Goal: Contribute content: Add original content to the website for others to see

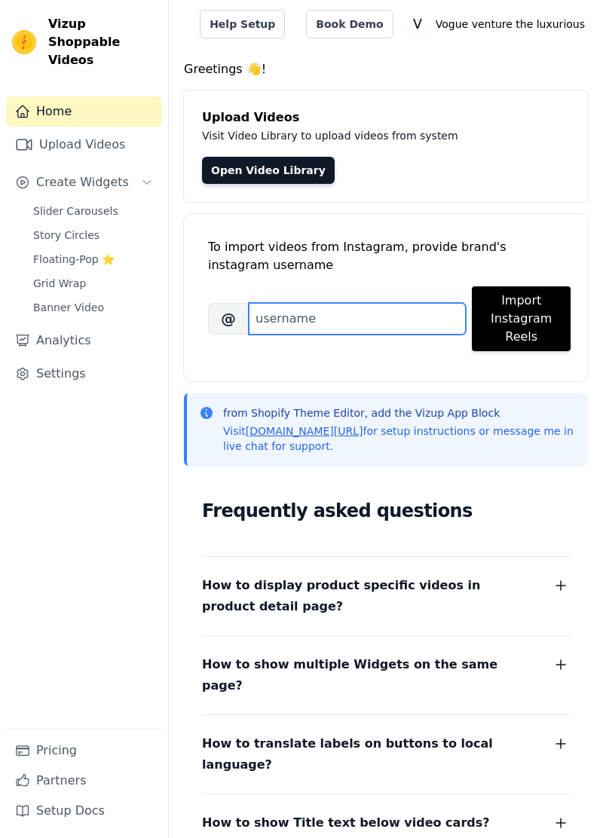
click at [362, 316] on input "Brand's Instagram Username" at bounding box center [357, 319] width 217 height 32
type input "[PERSON_NAME] india"
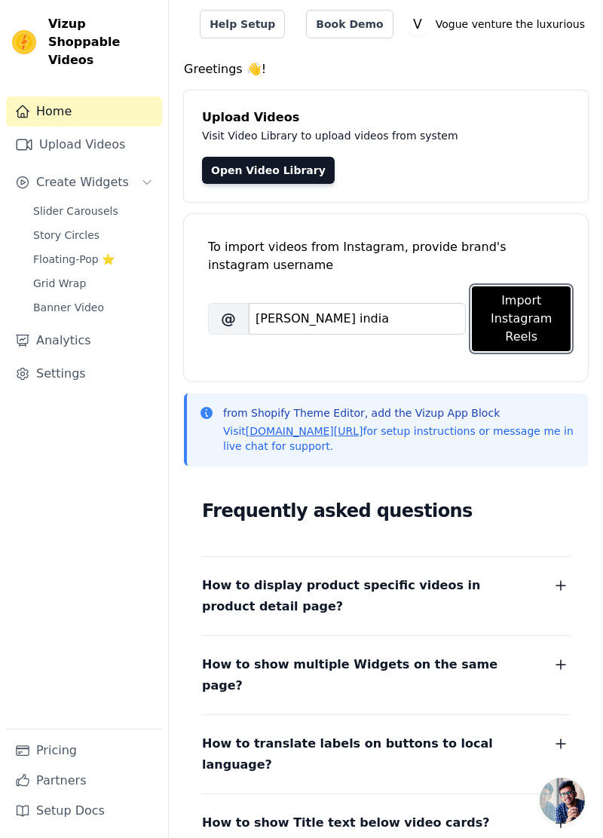
click at [543, 329] on button "Import Instagram Reels" at bounding box center [521, 318] width 99 height 65
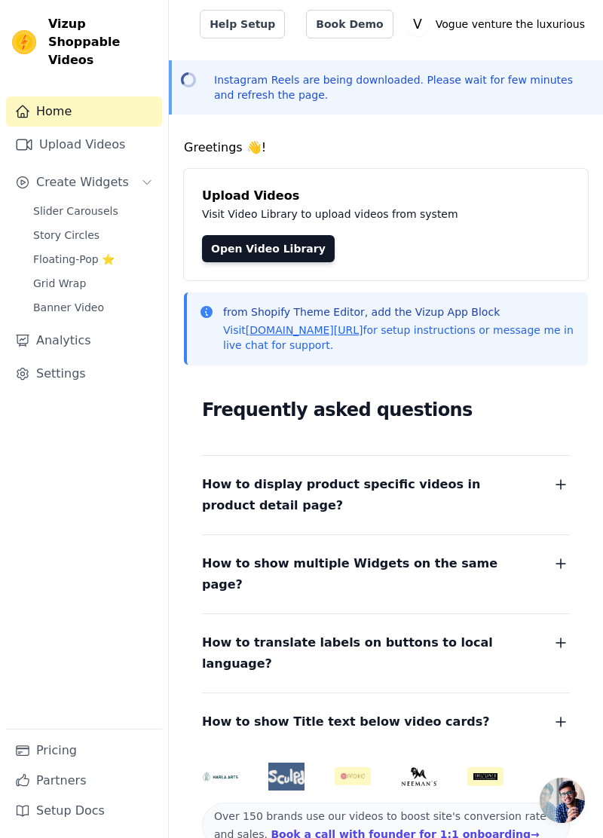
click at [118, 130] on link "Upload Videos" at bounding box center [84, 145] width 156 height 30
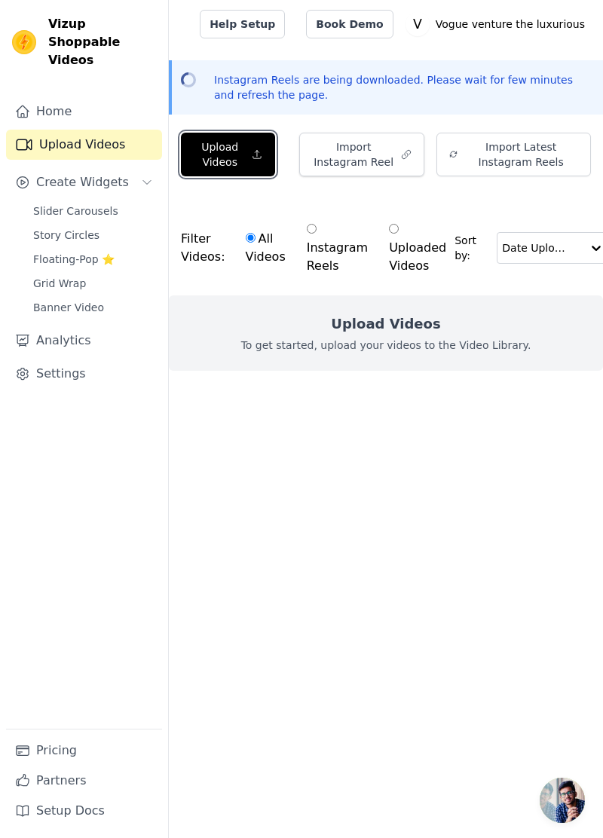
click at [247, 169] on button "Upload Videos" at bounding box center [228, 155] width 94 height 44
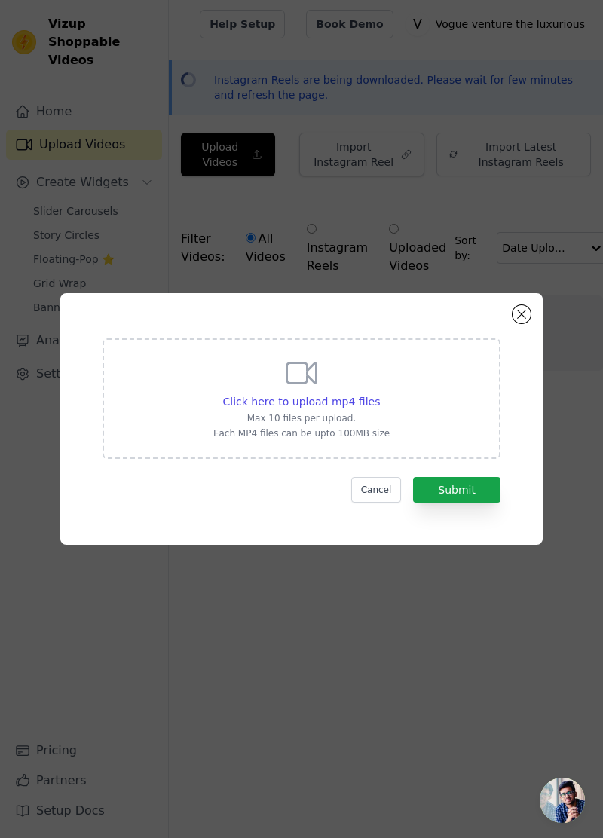
click at [525, 326] on div "Click here to upload mp4 files Max 10 files per upload. Each MP4 files can be u…" at bounding box center [301, 419] width 555 height 300
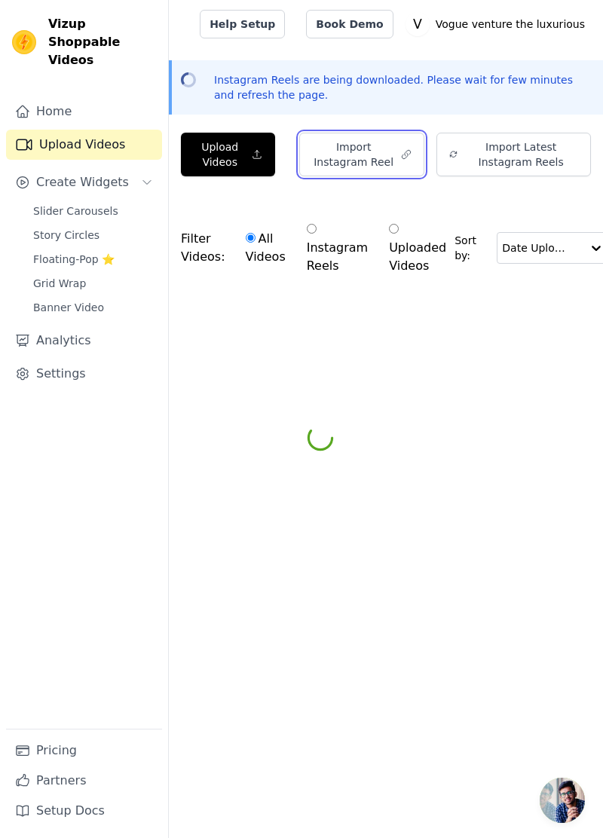
click at [393, 148] on button "Import Instagram Reel" at bounding box center [361, 155] width 125 height 44
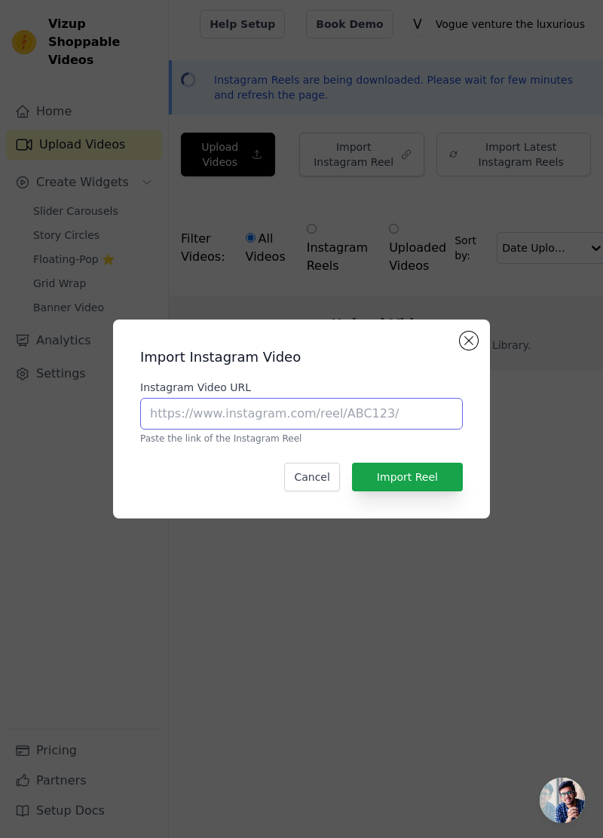
click at [410, 430] on input "Instagram Video URL" at bounding box center [301, 414] width 323 height 32
click at [469, 350] on button "Close modal" at bounding box center [469, 341] width 18 height 18
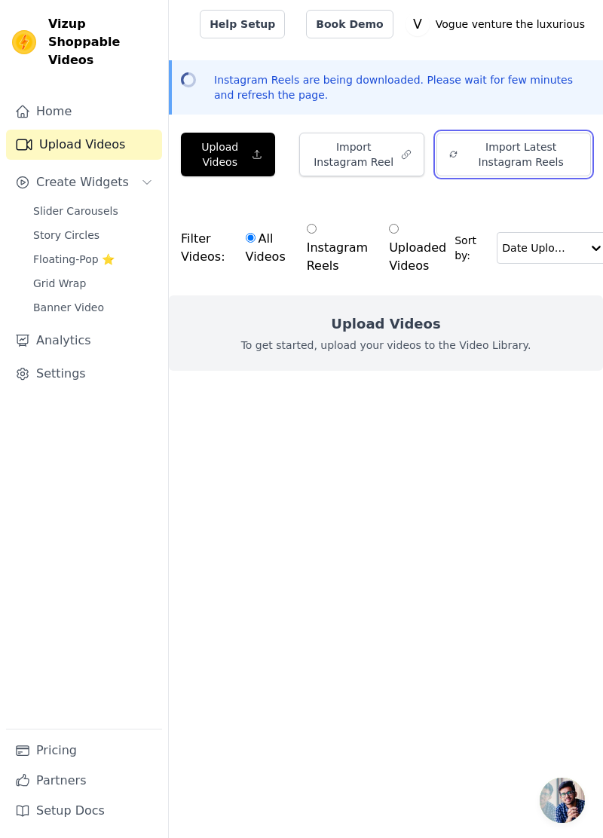
click at [564, 160] on button "Import Latest Instagram Reels" at bounding box center [514, 155] width 155 height 44
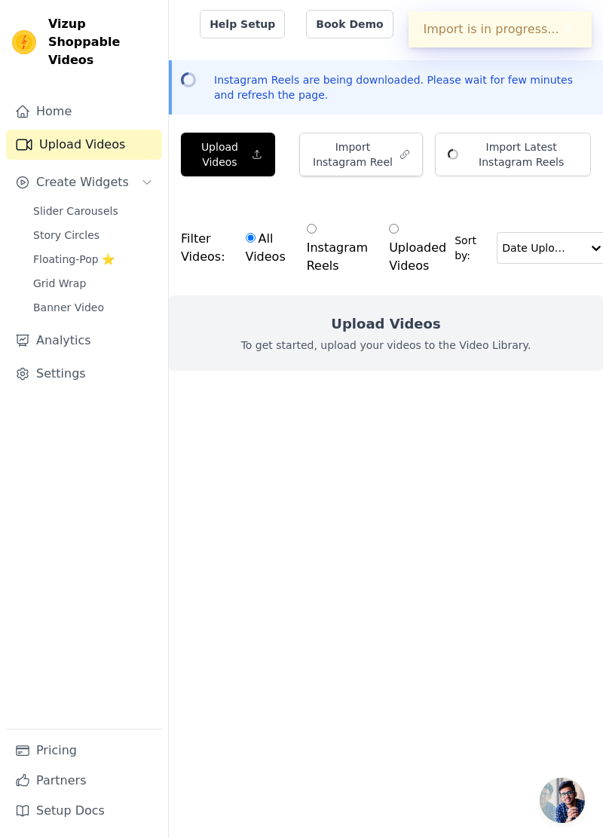
click at [541, 350] on div "Upload Videos To get started, upload your videos to the Video Library." at bounding box center [386, 333] width 434 height 75
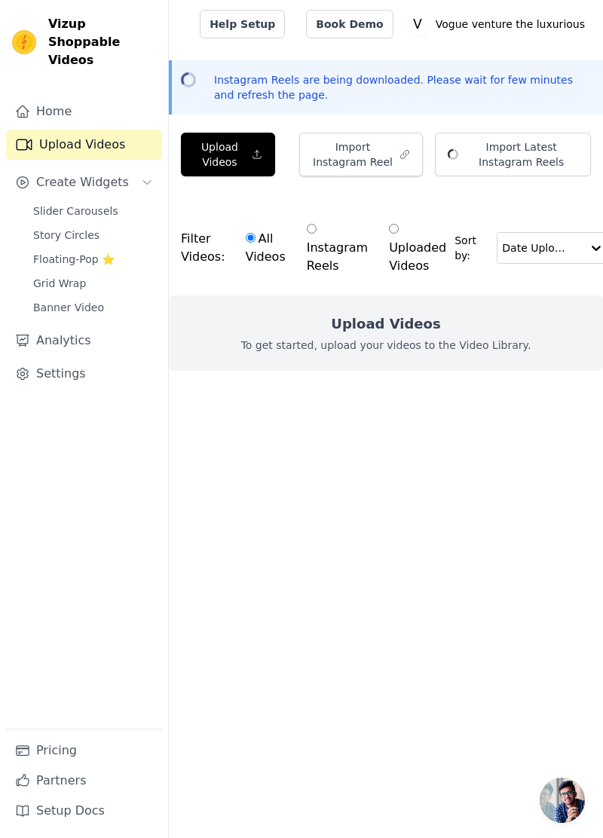
click at [66, 96] on link "Home" at bounding box center [84, 111] width 156 height 30
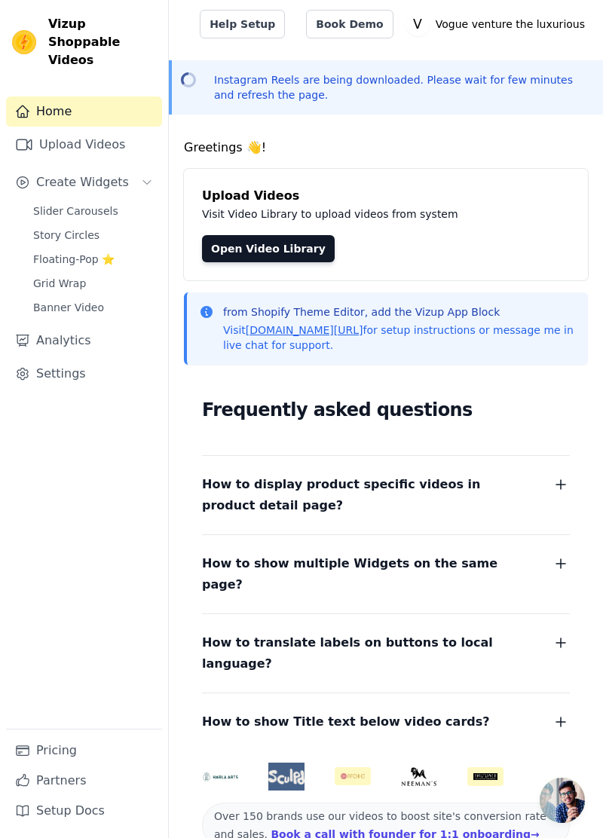
click at [276, 237] on link "Open Video Library" at bounding box center [268, 248] width 133 height 27
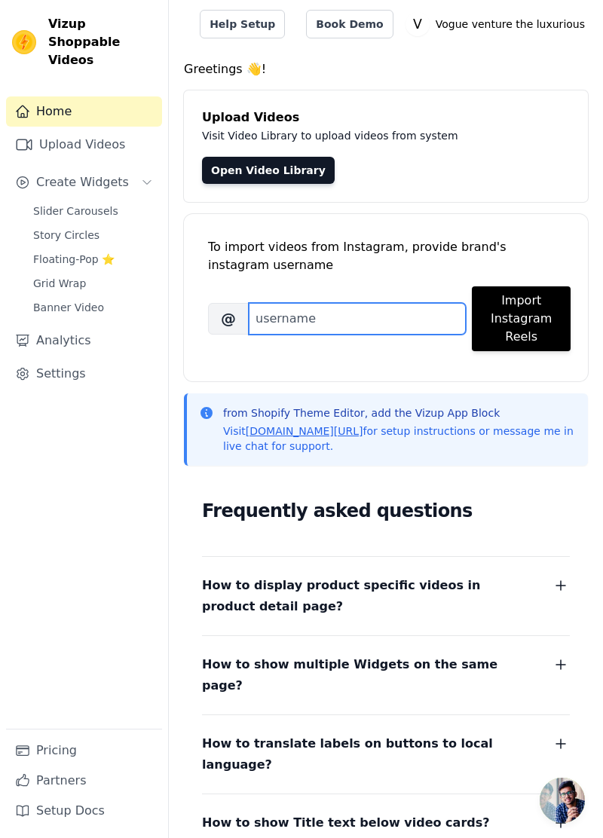
click at [389, 320] on input "Brand's Instagram Username" at bounding box center [357, 319] width 217 height 32
type input "[PERSON_NAME] india"
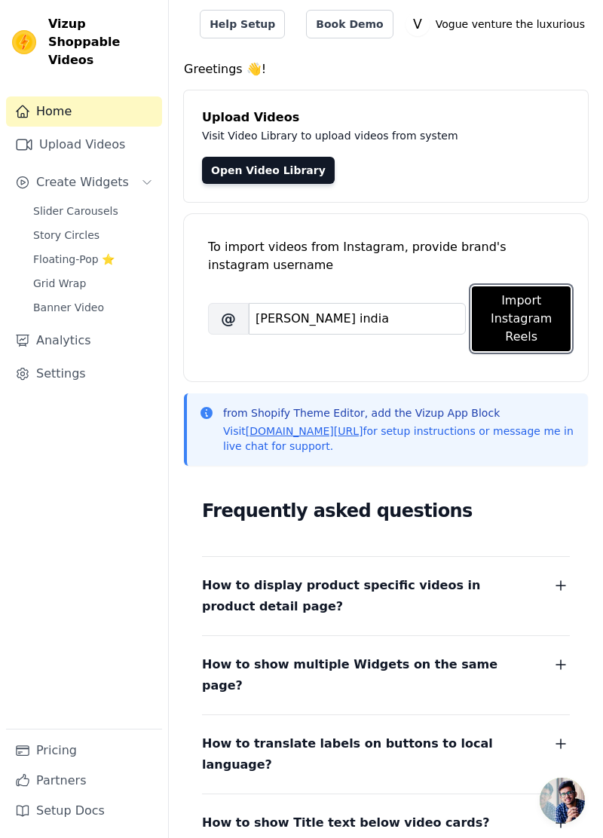
click at [534, 318] on button "Import Instagram Reels" at bounding box center [521, 318] width 99 height 65
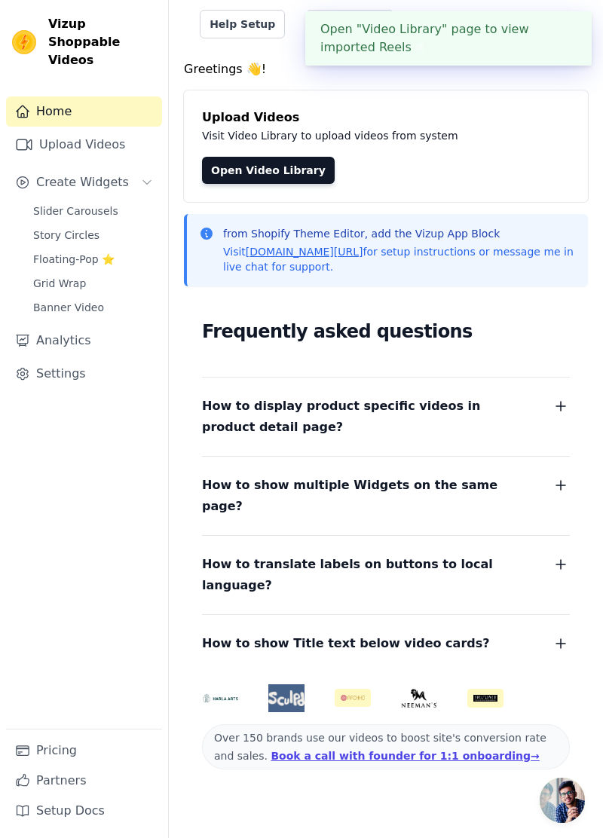
click at [276, 166] on link "Open Video Library" at bounding box center [268, 170] width 133 height 27
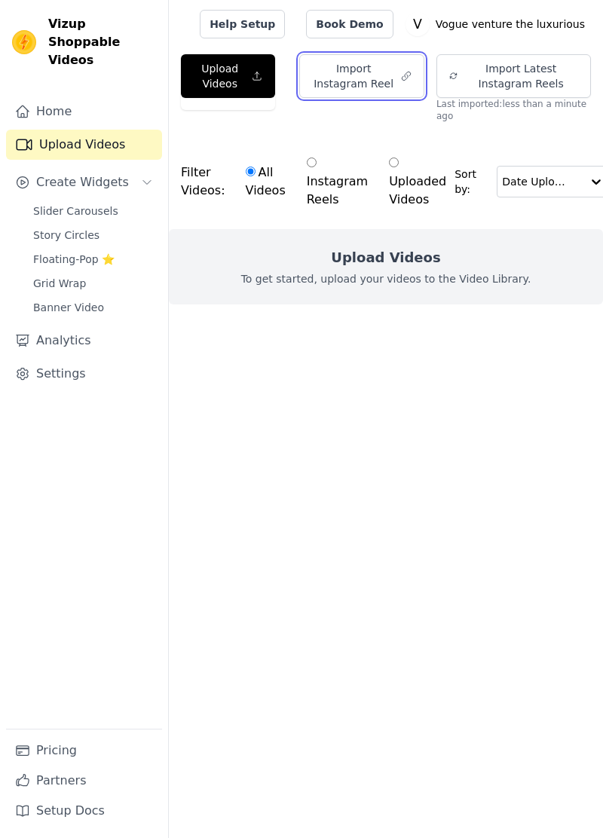
click at [388, 75] on button "Import Instagram Reel" at bounding box center [361, 76] width 125 height 44
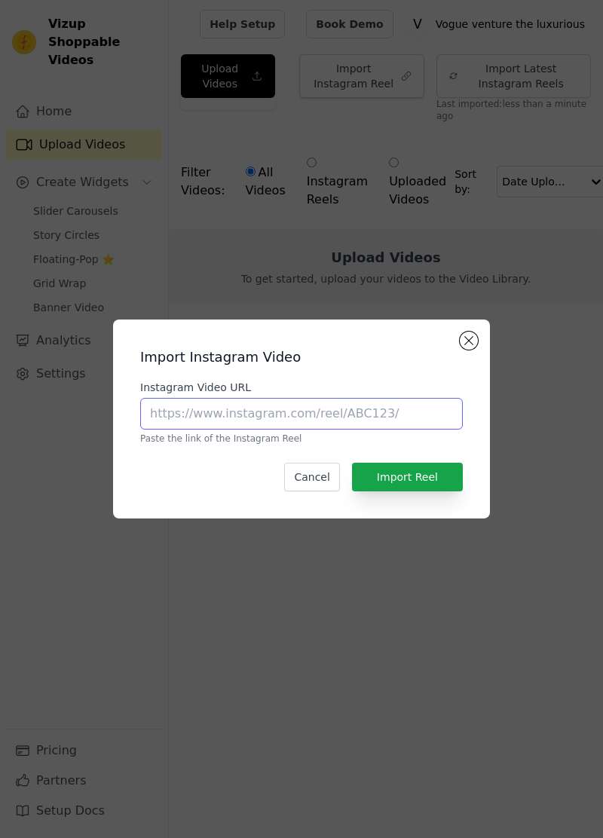
click at [346, 430] on input "Instagram Video URL" at bounding box center [301, 414] width 323 height 32
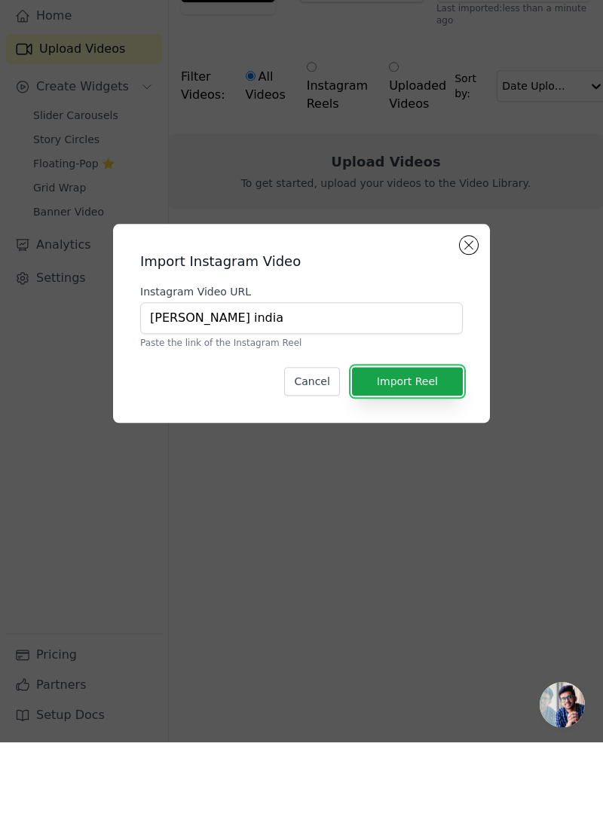
click at [435, 492] on button "Import Reel" at bounding box center [407, 477] width 111 height 29
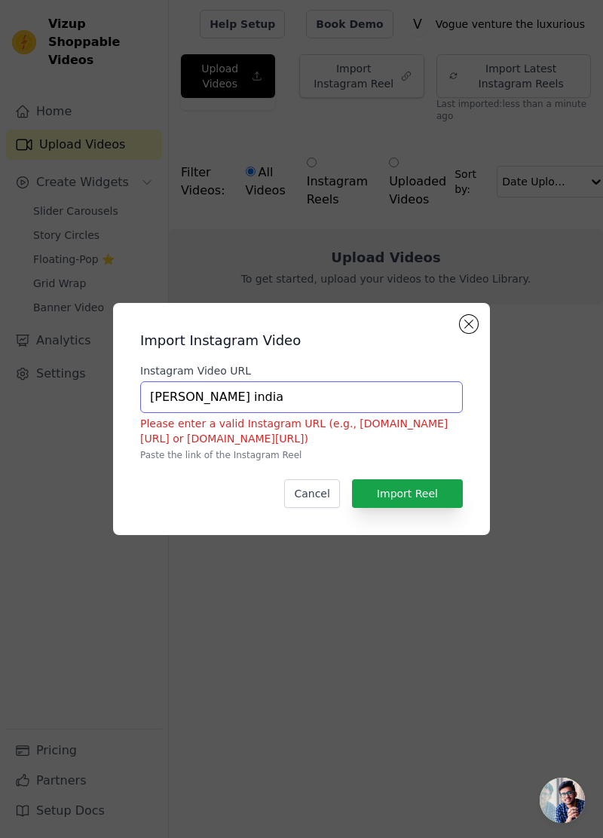
click at [409, 413] on input "Malik Khan india" at bounding box center [301, 397] width 323 height 32
type input "Malik"
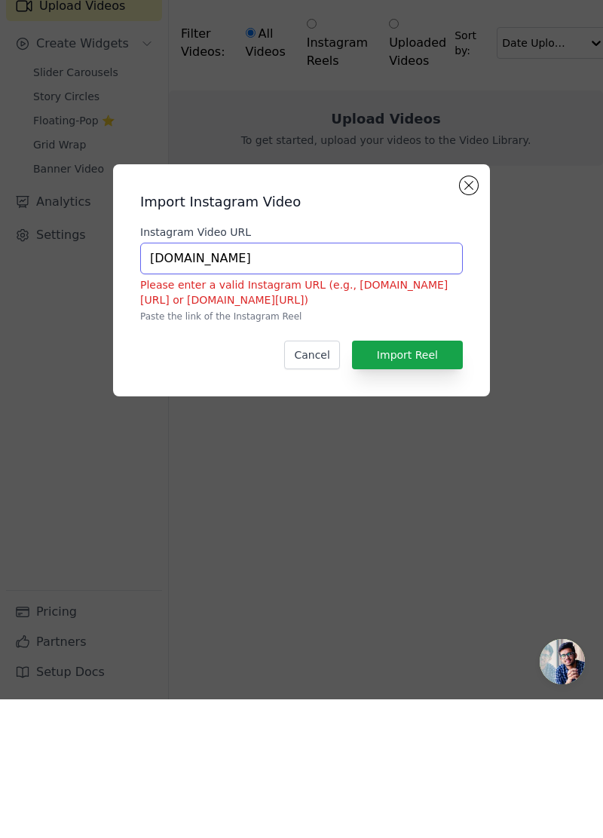
type input "Vogueventu.myshopify.com"
click at [434, 508] on button "Import Reel" at bounding box center [407, 493] width 111 height 29
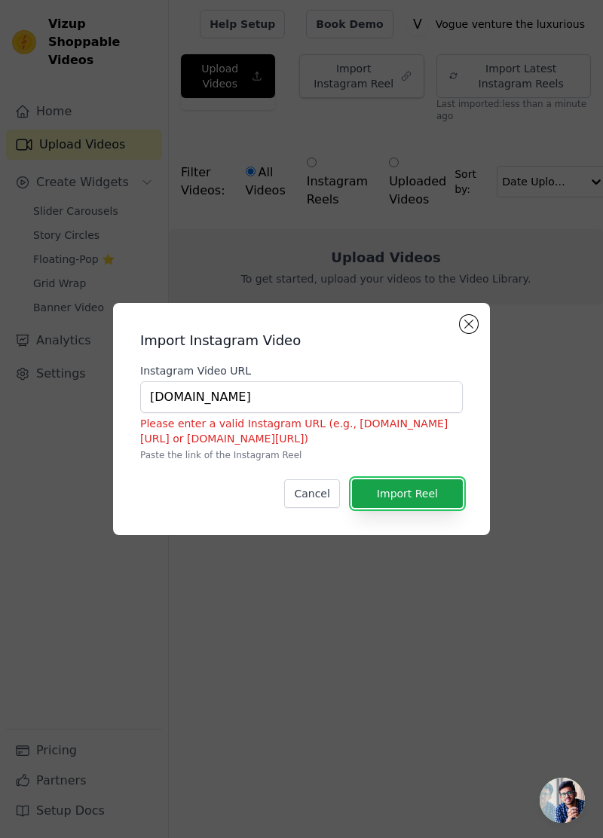
click at [421, 508] on button "Import Reel" at bounding box center [407, 493] width 111 height 29
click at [438, 508] on button "Import Reel" at bounding box center [407, 493] width 111 height 29
click at [476, 333] on button "Close modal" at bounding box center [469, 324] width 18 height 18
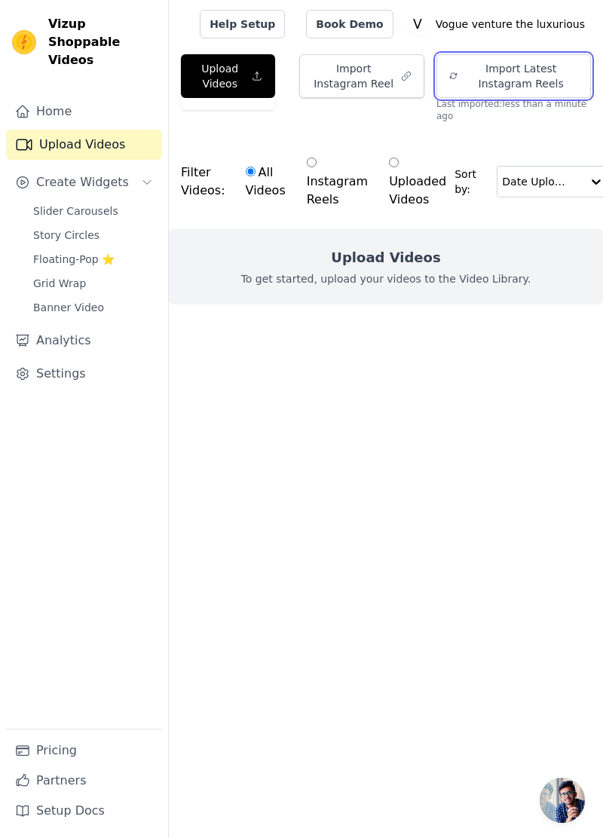
click at [558, 75] on button "Import Latest Instagram Reels" at bounding box center [514, 76] width 155 height 44
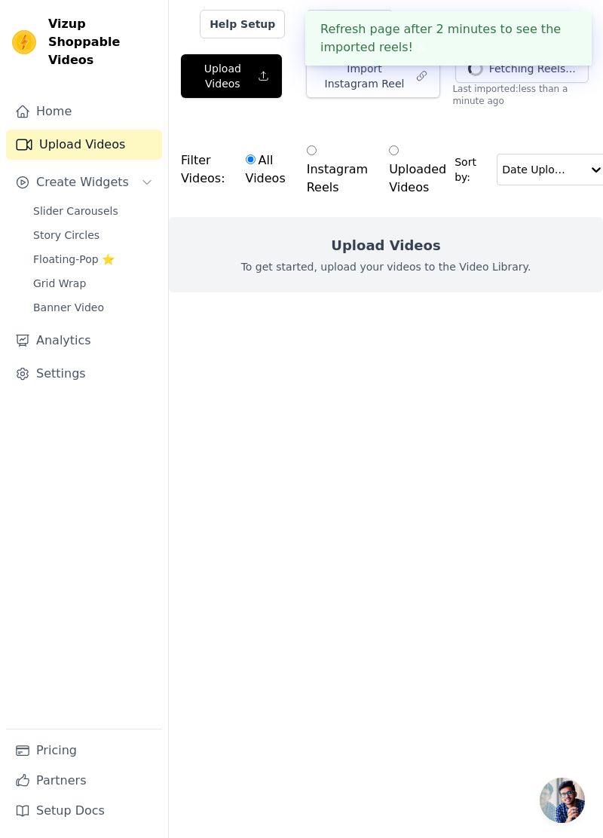
click at [457, 353] on html "Refresh page after 2 minutes to see the imported reels! ✖ Vizup Shoppable Video…" at bounding box center [301, 176] width 603 height 353
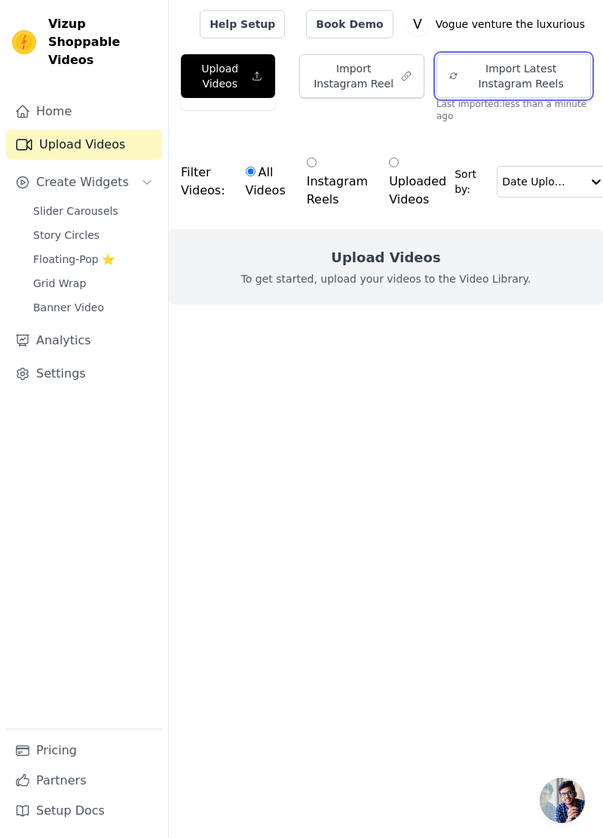
click at [544, 72] on button "Import Latest Instagram Reels" at bounding box center [514, 76] width 155 height 44
click at [32, 201] on link "Slider Carousels" at bounding box center [93, 211] width 138 height 21
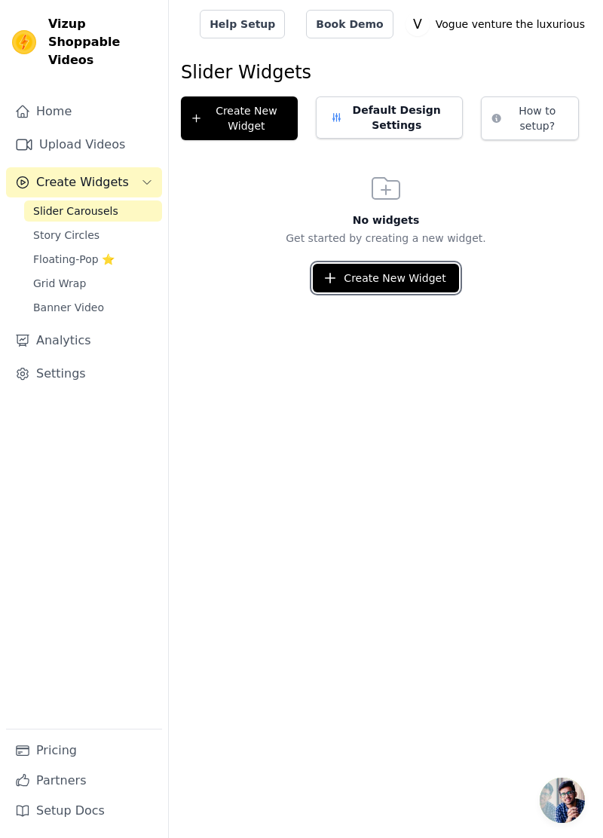
click at [403, 278] on button "Create New Widget" at bounding box center [386, 278] width 146 height 29
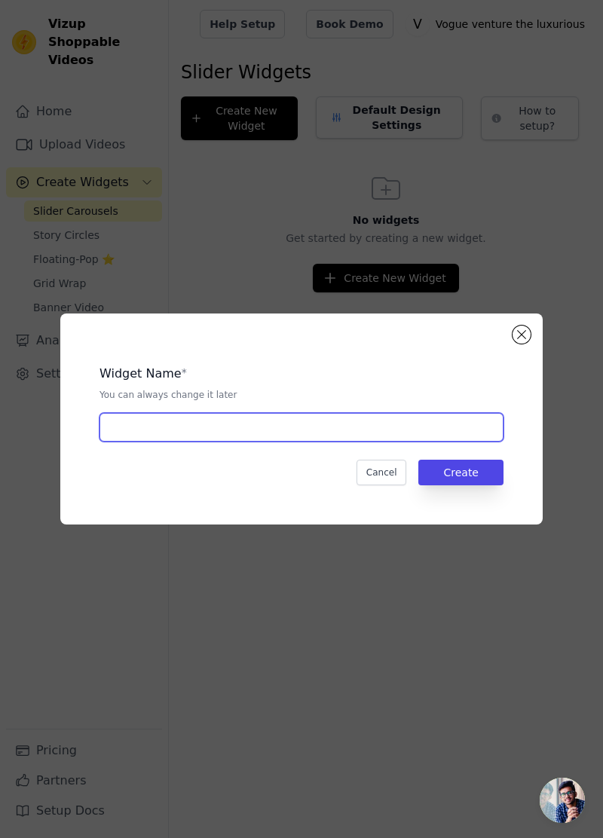
click at [432, 442] on input "text" at bounding box center [302, 427] width 404 height 29
click at [534, 361] on div "Widget Name * You can always change it later Cancel Create" at bounding box center [301, 419] width 482 height 211
click at [538, 350] on div "Widget Name * You can always change it later Cancel Create" at bounding box center [301, 418] width 555 height 259
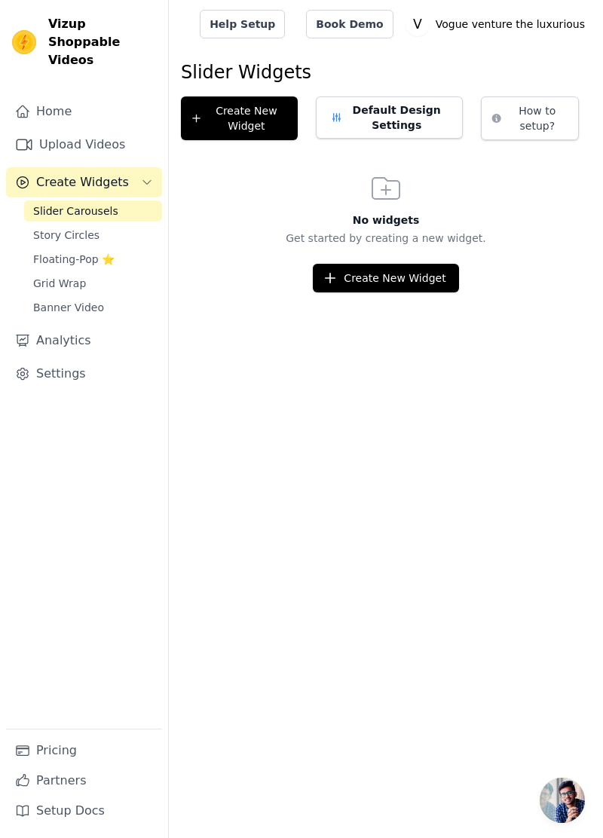
click at [25, 225] on link "Story Circles" at bounding box center [93, 235] width 138 height 21
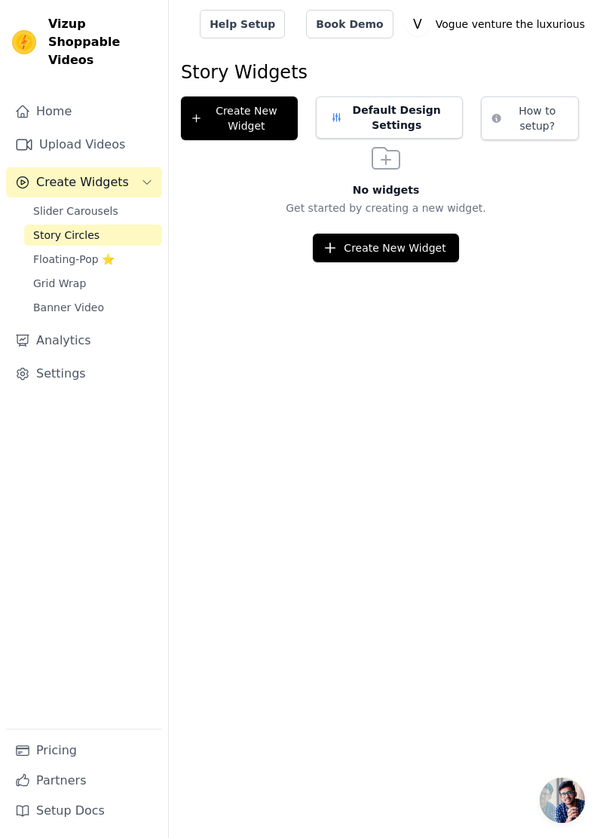
click at [32, 297] on link "Banner Video" at bounding box center [93, 307] width 138 height 21
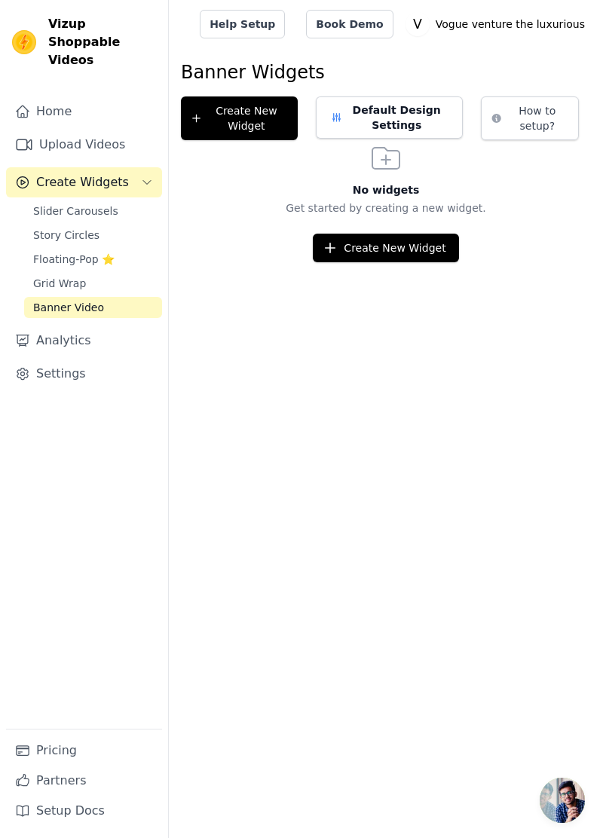
click at [40, 96] on link "Home" at bounding box center [84, 111] width 156 height 30
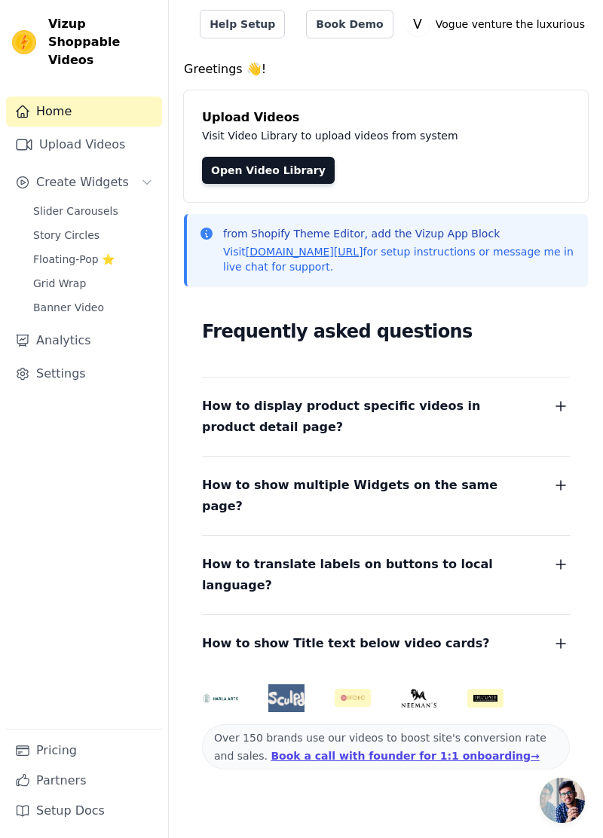
click at [54, 130] on link "Upload Videos" at bounding box center [84, 145] width 156 height 30
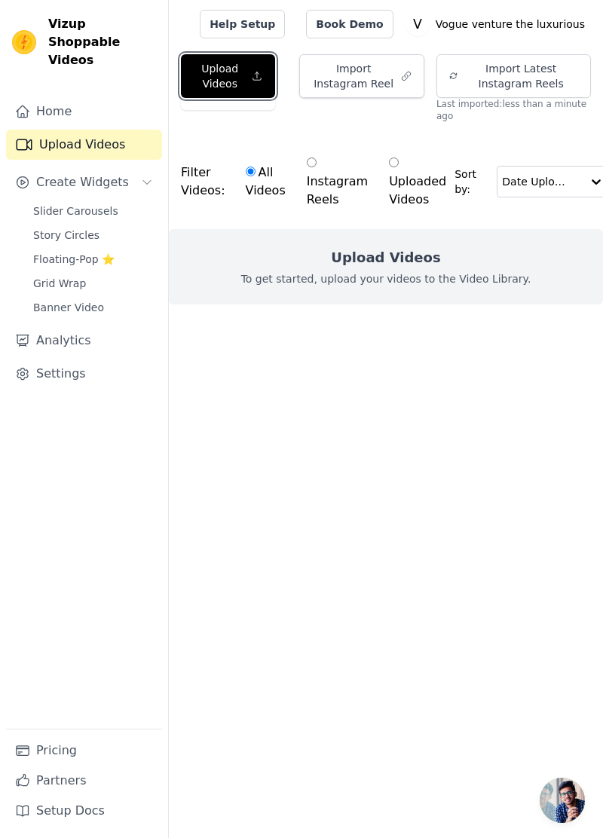
click at [227, 75] on button "Upload Videos" at bounding box center [228, 76] width 94 height 44
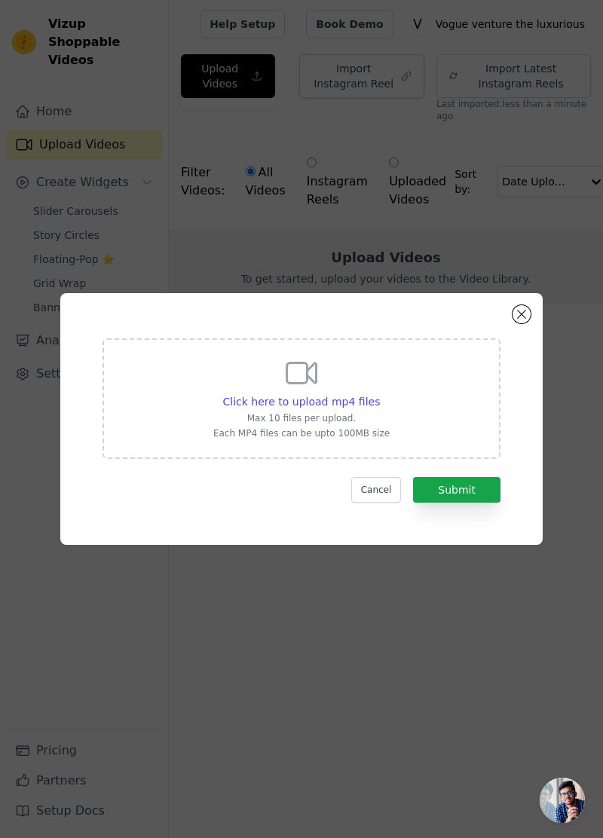
click at [124, 426] on div "Click here to upload mp4 files Max 10 files per upload. Each MP4 files can be u…" at bounding box center [302, 399] width 398 height 121
click at [379, 394] on input "Click here to upload mp4 files Max 10 files per upload. Each MP4 files can be u…" at bounding box center [379, 394] width 1 height 1
click at [316, 384] on icon at bounding box center [301, 373] width 29 height 20
click at [379, 394] on input "Click here to upload mp4 files Max 10 files per upload. Each MP4 files can be u…" at bounding box center [379, 394] width 1 height 1
type input "C:\fakepath\3714.mp4"
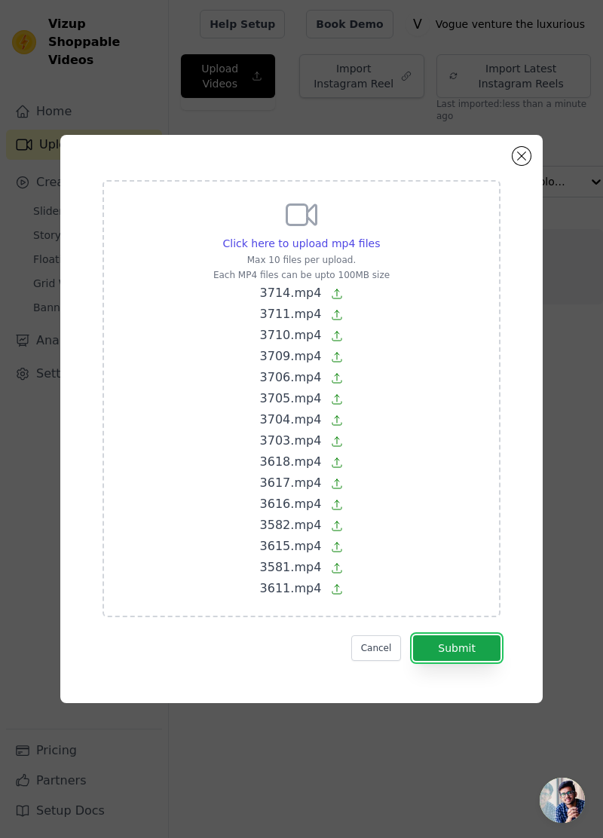
click at [487, 661] on button "Submit" at bounding box center [456, 649] width 87 height 26
click at [529, 197] on div "Click here to upload mp4 files Max 10 files per upload. Each MP4 files can be u…" at bounding box center [301, 419] width 482 height 568
click at [391, 661] on button "Cancel" at bounding box center [376, 649] width 51 height 26
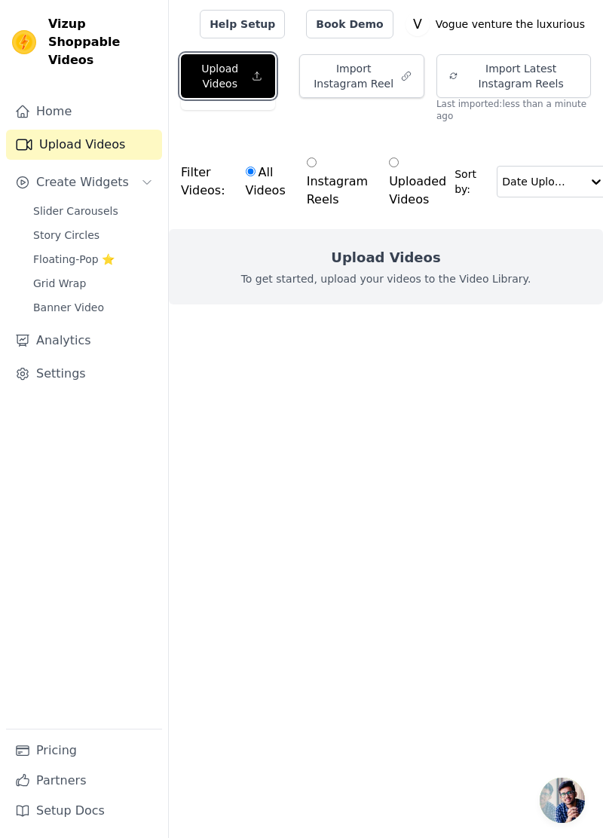
click at [252, 74] on icon "button" at bounding box center [257, 76] width 11 height 15
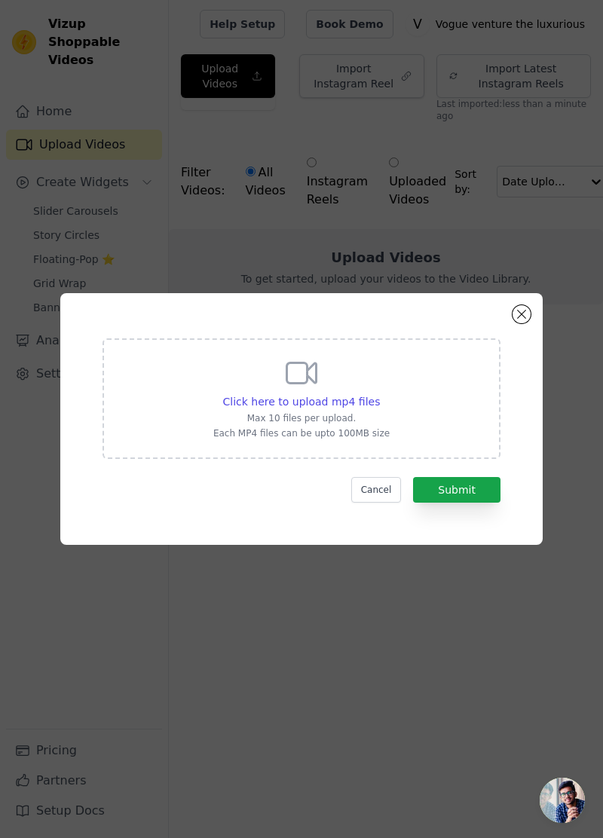
click at [404, 437] on div "Click here to upload mp4 files Max 10 files per upload. Each MP4 files can be u…" at bounding box center [302, 399] width 398 height 121
click at [380, 394] on input "Click here to upload mp4 files Max 10 files per upload. Each MP4 files can be u…" at bounding box center [379, 394] width 1 height 1
type input "C:\fakepath\3714.mp4"
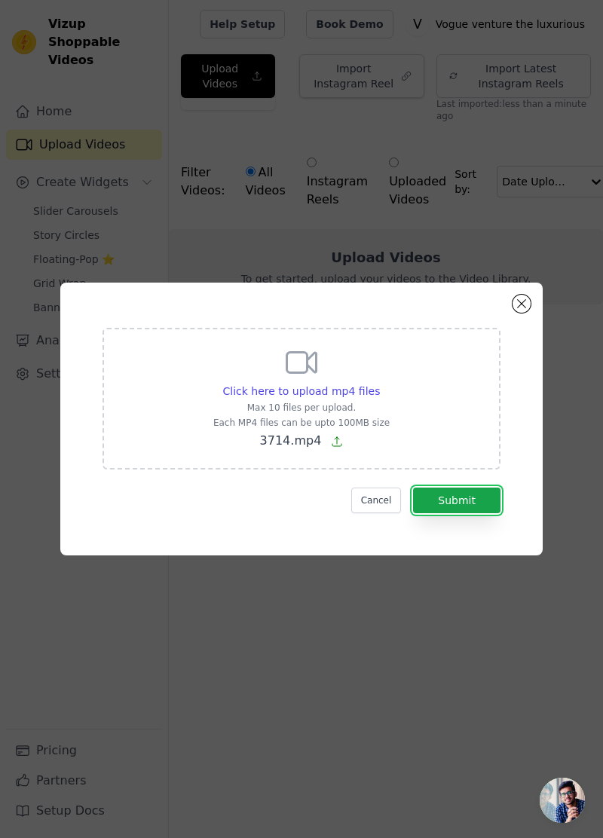
click at [481, 513] on button "Submit" at bounding box center [456, 501] width 87 height 26
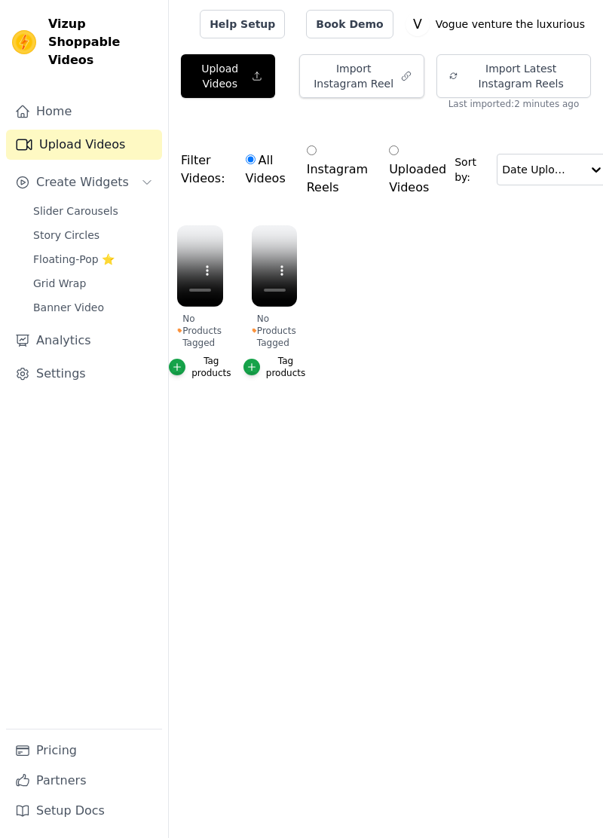
click at [422, 404] on ul "No Products Tagged Tag products No Products Tagged Tag products" at bounding box center [386, 317] width 434 height 201
click at [294, 228] on icon "button" at bounding box center [295, 228] width 6 height 6
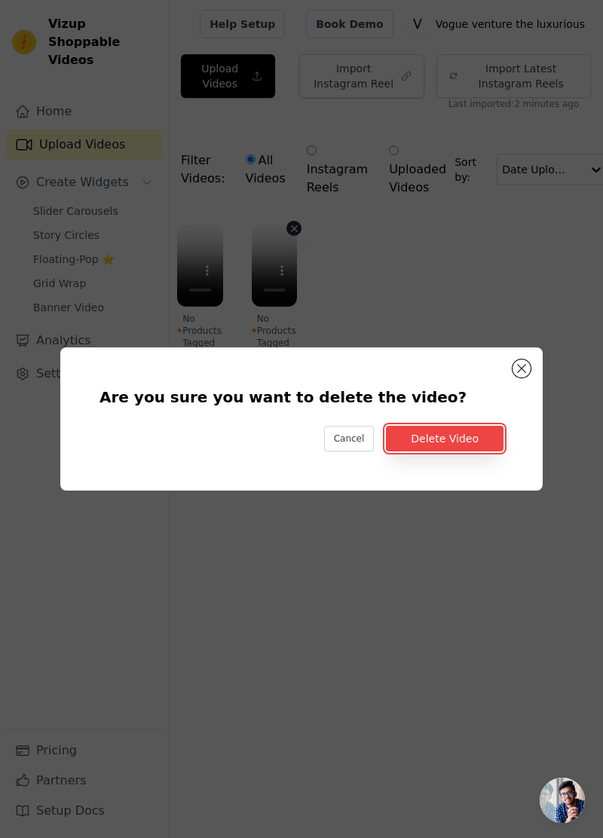
click at [472, 452] on button "Delete Video" at bounding box center [445, 439] width 118 height 26
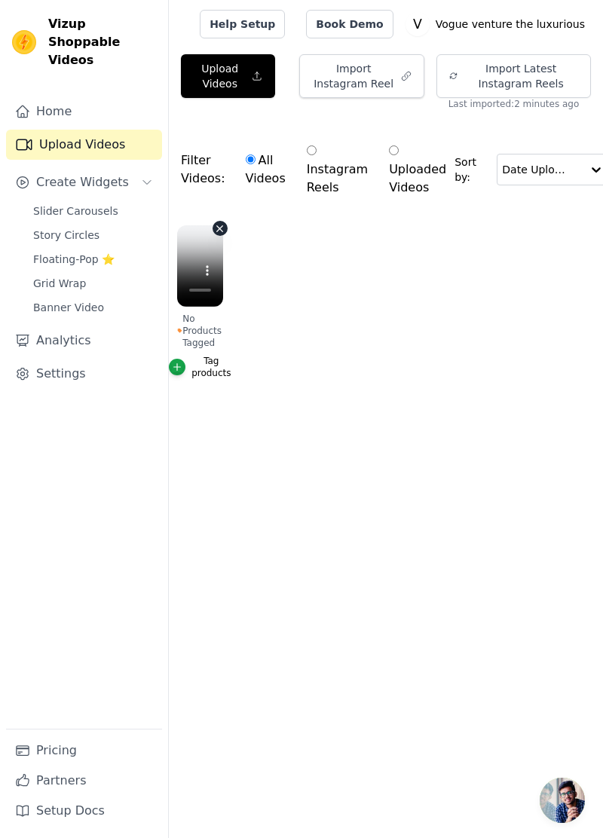
click at [354, 289] on ul "No Products Tagged Tag products" at bounding box center [386, 317] width 434 height 201
click at [247, 66] on button "Upload Videos" at bounding box center [228, 76] width 94 height 44
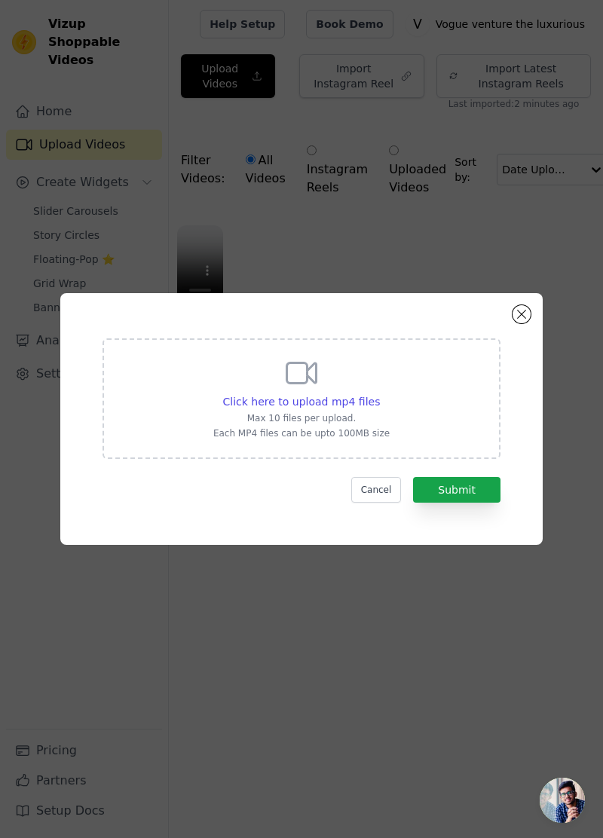
click at [329, 408] on span "Click here to upload mp4 files" at bounding box center [302, 402] width 158 height 12
click at [379, 394] on input "Click here to upload mp4 files Max 10 files per upload. Each MP4 files can be u…" at bounding box center [379, 394] width 1 height 1
type input "C:\fakepath\3711.mp4"
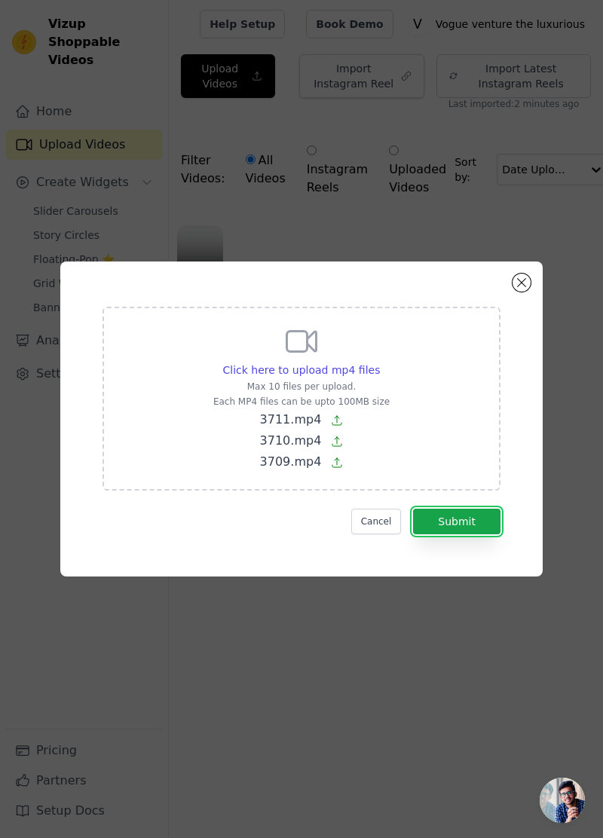
click at [473, 535] on button "Submit" at bounding box center [456, 522] width 87 height 26
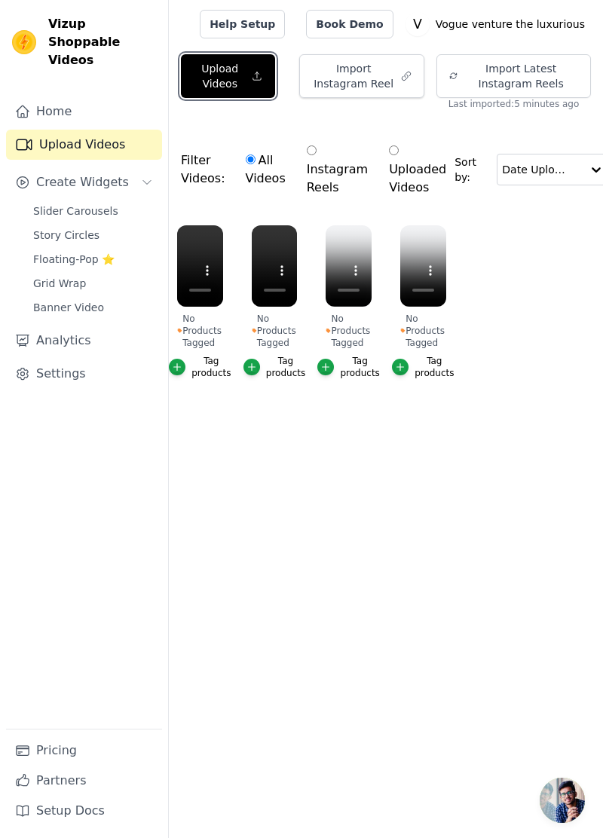
click at [246, 80] on button "Upload Videos" at bounding box center [228, 76] width 94 height 44
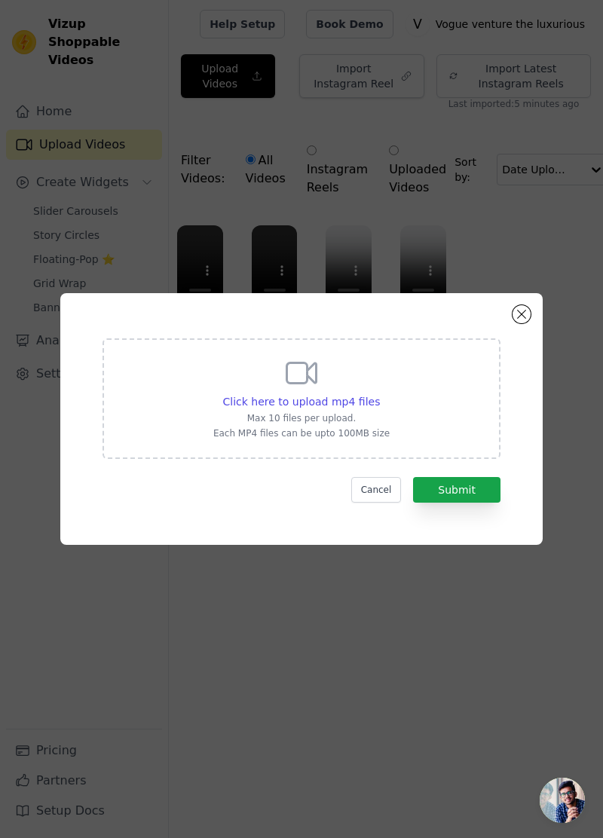
click at [356, 408] on span "Click here to upload mp4 files" at bounding box center [302, 402] width 158 height 12
click at [379, 394] on input "Click here to upload mp4 files Max 10 files per upload. Each MP4 files can be u…" at bounding box center [379, 394] width 1 height 1
click at [522, 323] on button "Close modal" at bounding box center [522, 314] width 18 height 18
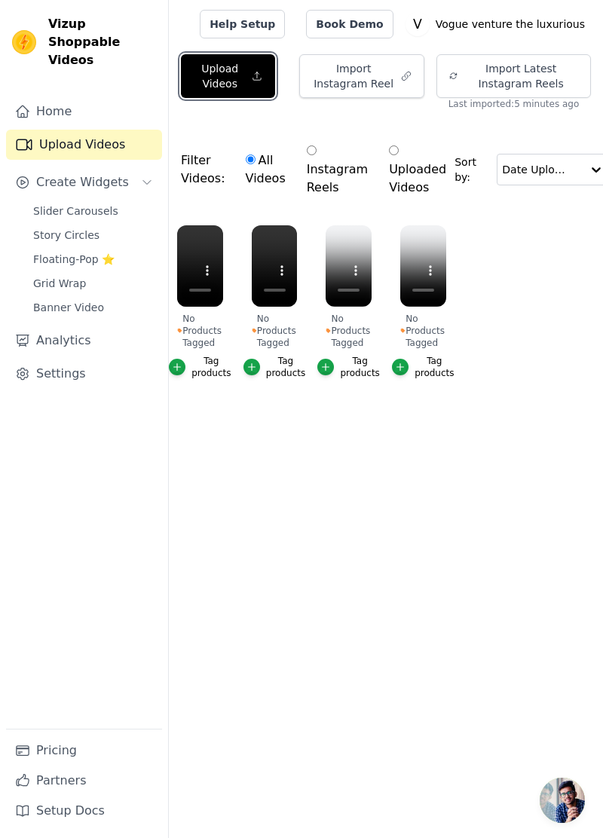
click at [231, 72] on button "Upload Videos" at bounding box center [228, 76] width 94 height 44
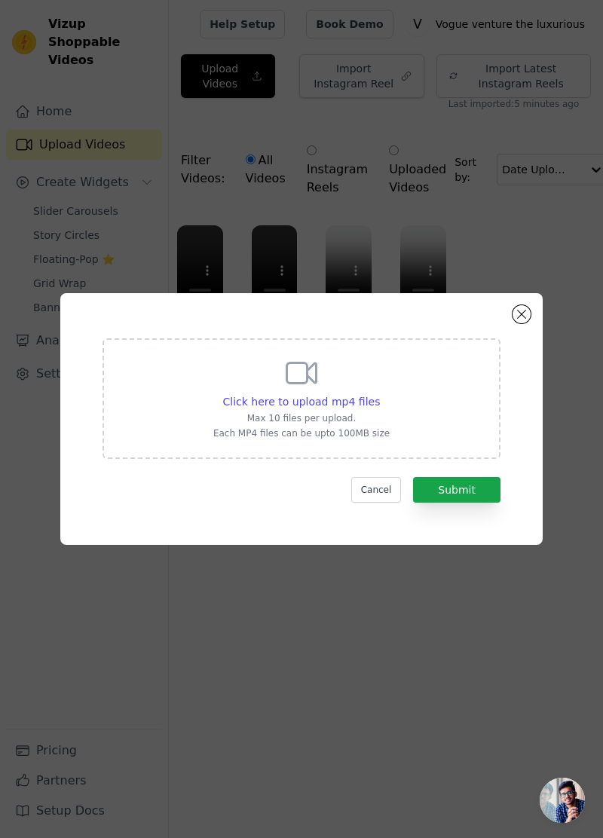
click at [334, 408] on span "Click here to upload mp4 files" at bounding box center [302, 402] width 158 height 12
click at [379, 394] on input "Click here to upload mp4 files Max 10 files per upload. Each MP4 files can be u…" at bounding box center [379, 394] width 1 height 1
type input "C:\fakepath\3703.mp4"
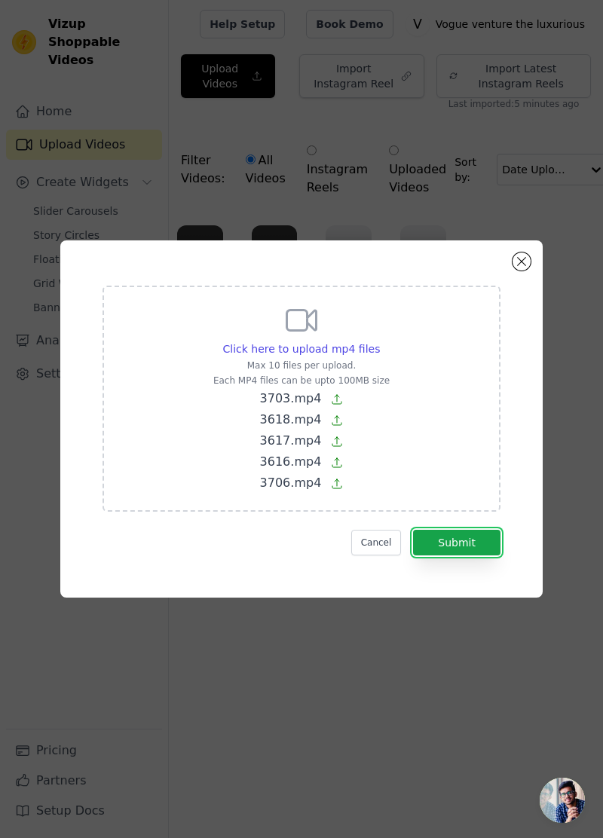
click at [476, 556] on button "Submit" at bounding box center [456, 543] width 87 height 26
click at [478, 556] on button "Submit" at bounding box center [456, 543] width 87 height 26
click at [464, 556] on button "Submit" at bounding box center [456, 543] width 87 height 26
click at [458, 556] on button "Submit" at bounding box center [456, 543] width 87 height 26
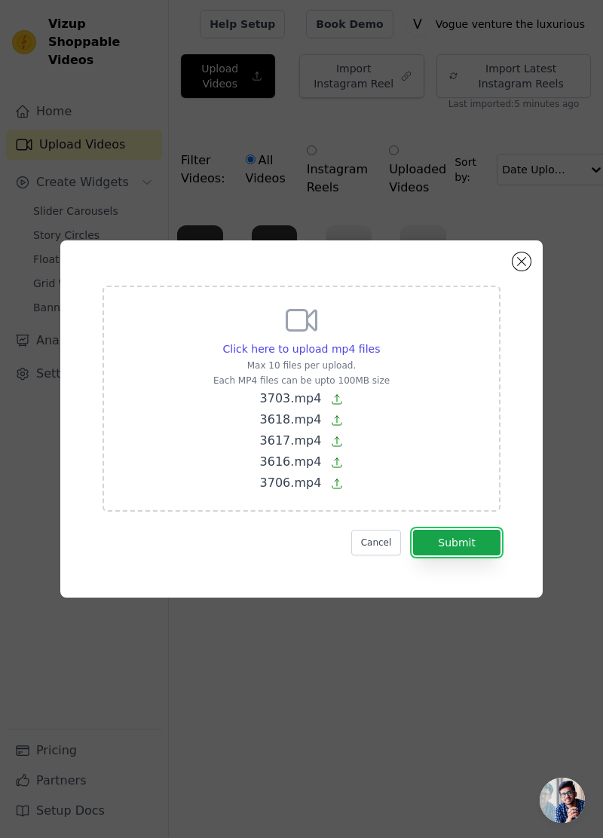
click at [450, 556] on button "Submit" at bounding box center [456, 543] width 87 height 26
click at [379, 556] on button "Cancel" at bounding box center [376, 543] width 51 height 26
